Goal: Navigation & Orientation: Find specific page/section

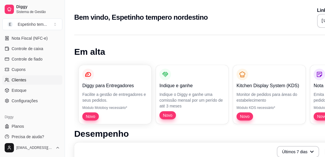
click at [27, 80] on link "Clientes" at bounding box center [32, 79] width 60 height 9
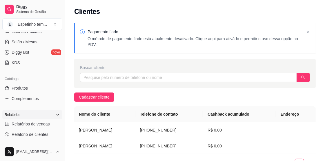
scroll to position [81, 0]
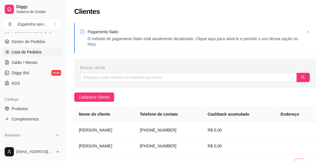
click at [7, 50] on icon at bounding box center [7, 52] width 5 height 5
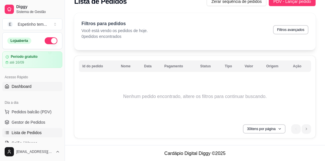
click at [17, 88] on span "Dashboard" at bounding box center [22, 87] width 20 height 6
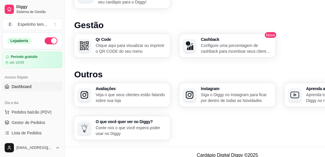
scroll to position [362, 0]
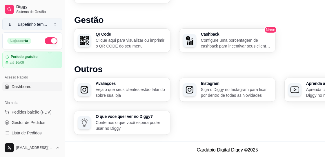
click at [60, 24] on button "E Espetinho tem ..." at bounding box center [32, 25] width 60 height 12
click at [56, 22] on button "E Espetinho tem ..." at bounding box center [32, 25] width 60 height 12
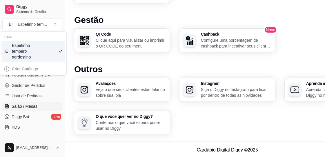
scroll to position [29, 0]
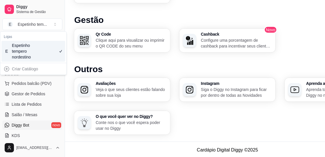
click at [28, 125] on span "Diggy Bot" at bounding box center [21, 125] width 18 height 6
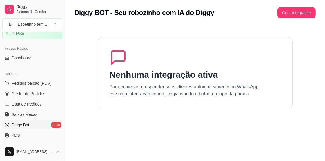
click at [28, 125] on span "Diggy Bot" at bounding box center [21, 125] width 18 height 6
click at [30, 119] on ul "Pedidos balcão (PDV) Gestor de Pedidos Lista de Pedidos Salão / Mesas Diggy Bot…" at bounding box center [32, 109] width 60 height 61
click at [31, 121] on link "Diggy Bot novo" at bounding box center [32, 125] width 60 height 9
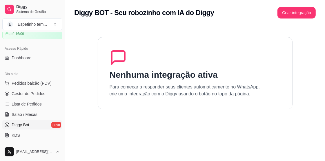
click at [31, 121] on link "Diggy Bot novo" at bounding box center [32, 125] width 60 height 9
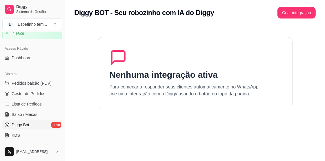
click at [31, 121] on link "Diggy Bot novo" at bounding box center [32, 125] width 60 height 9
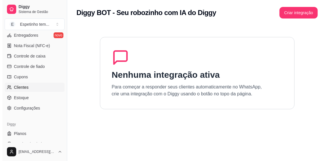
scroll to position [255, 0]
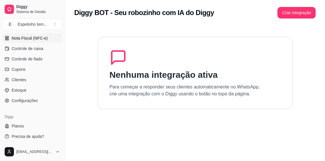
click at [32, 35] on span "Nota Fiscal (NFC-e)" at bounding box center [30, 38] width 36 height 6
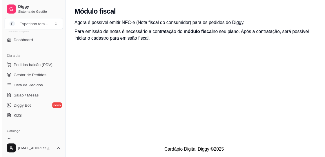
scroll to position [58, 0]
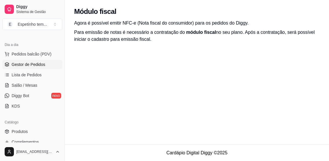
click at [13, 65] on span "Gestor de Pedidos" at bounding box center [29, 65] width 34 height 6
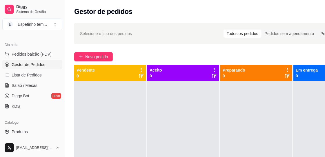
click at [254, 33] on div "Todos os pedidos" at bounding box center [242, 34] width 38 height 8
click at [223, 30] on input "Todos os pedidos" at bounding box center [223, 30] width 0 height 0
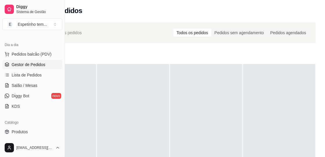
scroll to position [0, 54]
